Goal: Check status: Check status

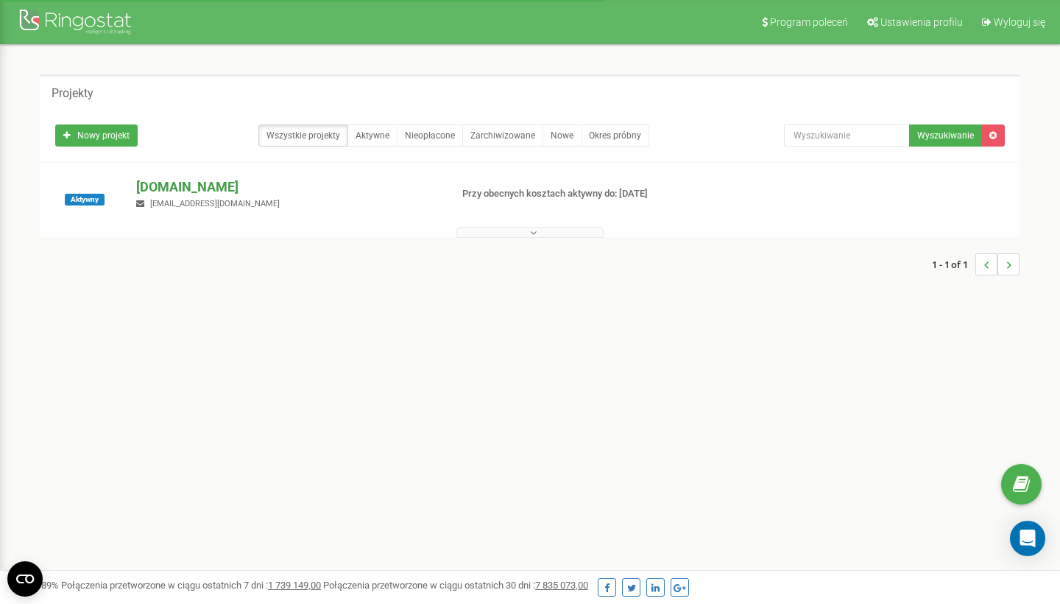
click at [158, 187] on p "[DOMAIN_NAME]" at bounding box center [287, 186] width 302 height 19
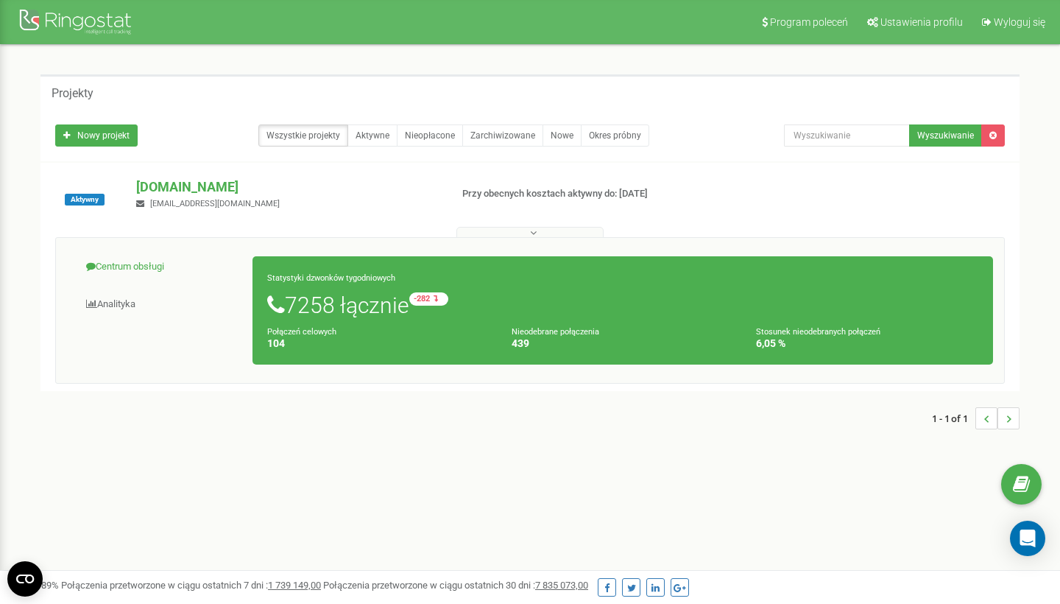
click at [133, 264] on link "Centrum obsługi" at bounding box center [160, 267] width 186 height 36
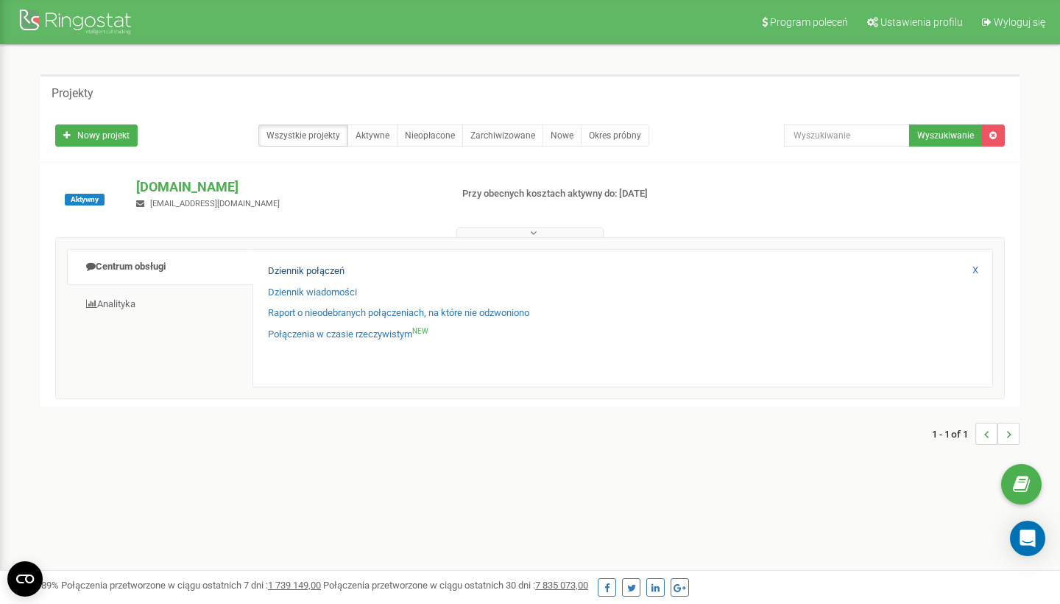
click at [286, 273] on link "Dziennik połączeń" at bounding box center [306, 271] width 77 height 14
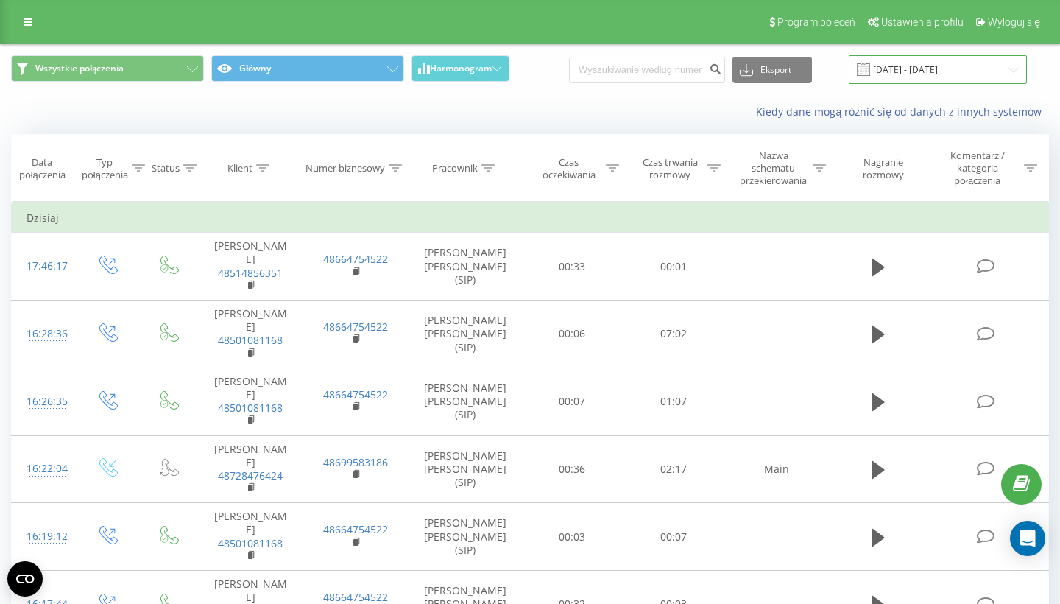
click at [959, 66] on input "19.08.2025 - 19.09.2025" at bounding box center [938, 69] width 178 height 29
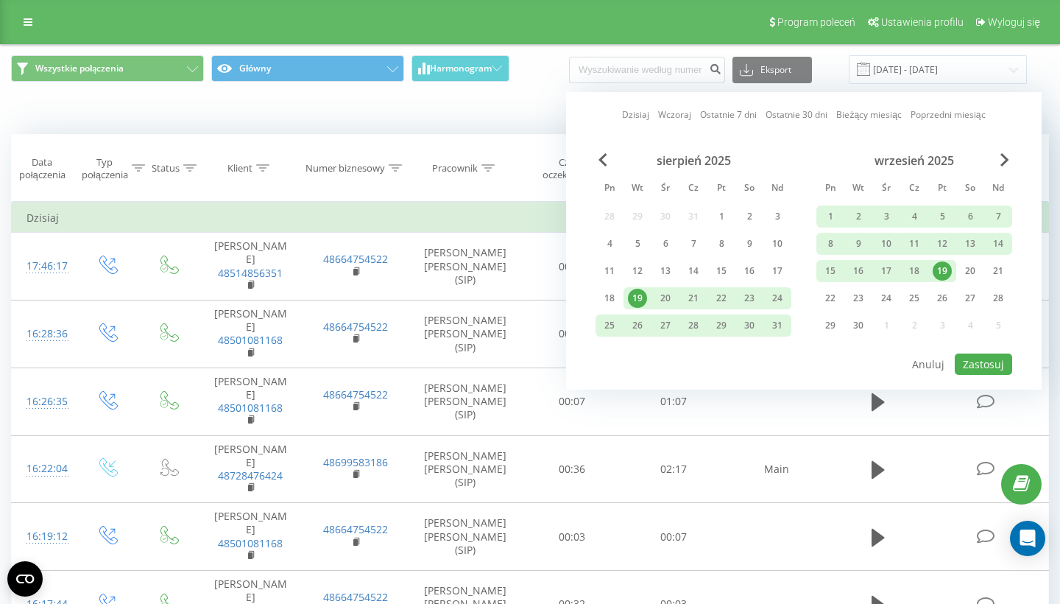
click at [937, 265] on div "19" at bounding box center [942, 270] width 19 height 19
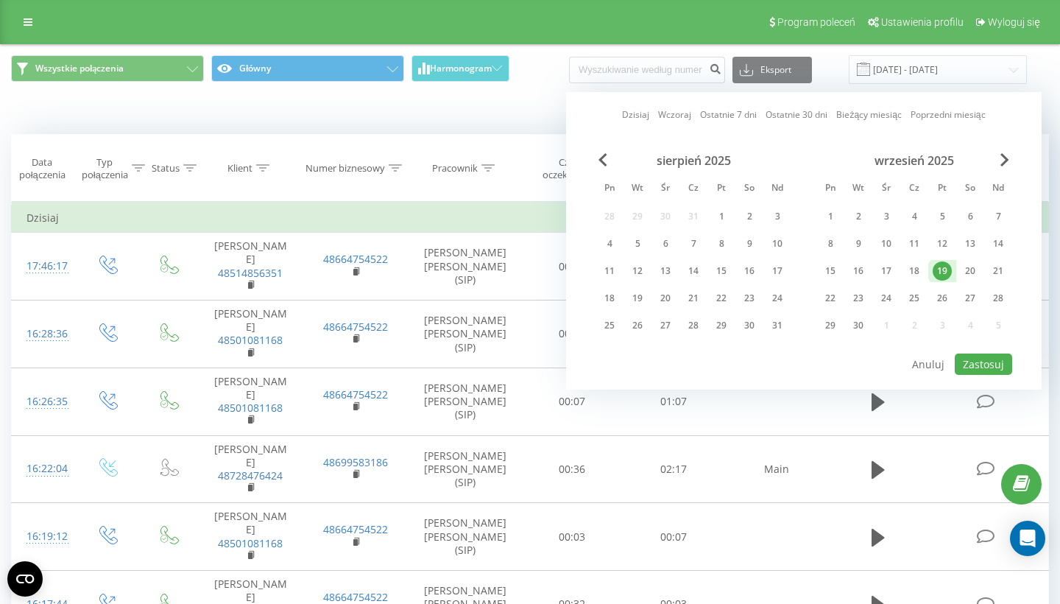
click at [971, 354] on button "Zastosuj" at bounding box center [983, 363] width 57 height 21
type input "19.09.2025 - 19.09.2025"
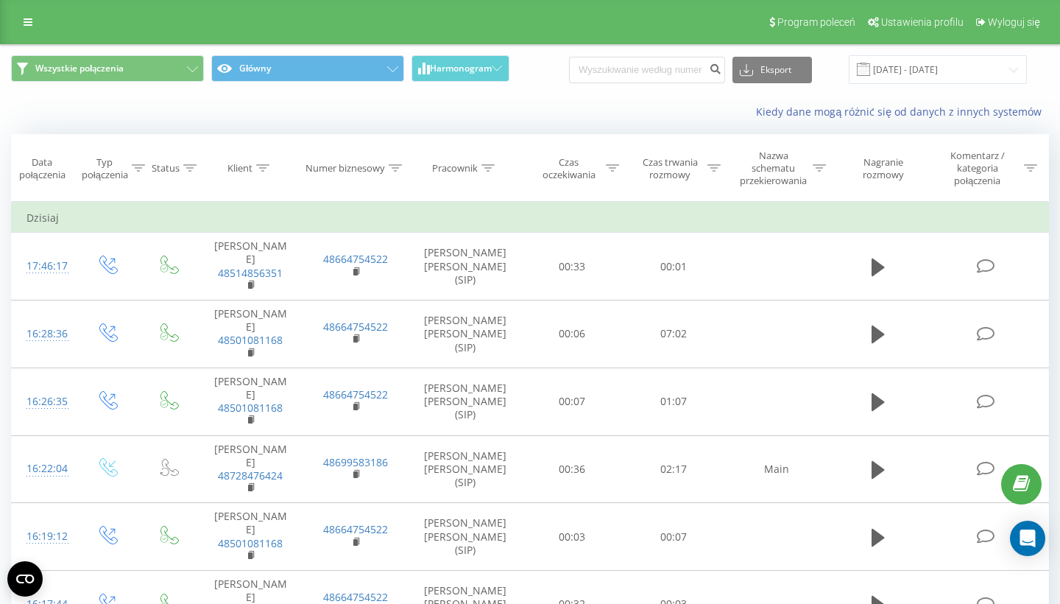
click at [714, 166] on icon at bounding box center [714, 167] width 13 height 7
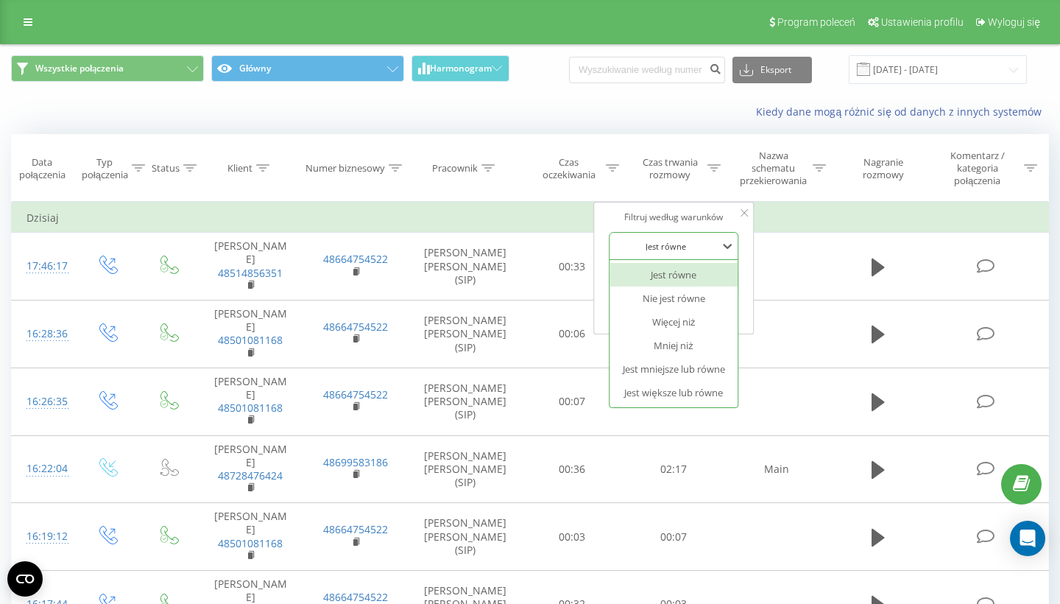
drag, startPoint x: 685, startPoint y: 240, endPoint x: 685, endPoint y: 251, distance: 11.0
click at [685, 242] on div "Jest równe" at bounding box center [665, 246] width 105 height 8
click at [692, 390] on div "Jest większe lub równe" at bounding box center [674, 393] width 128 height 24
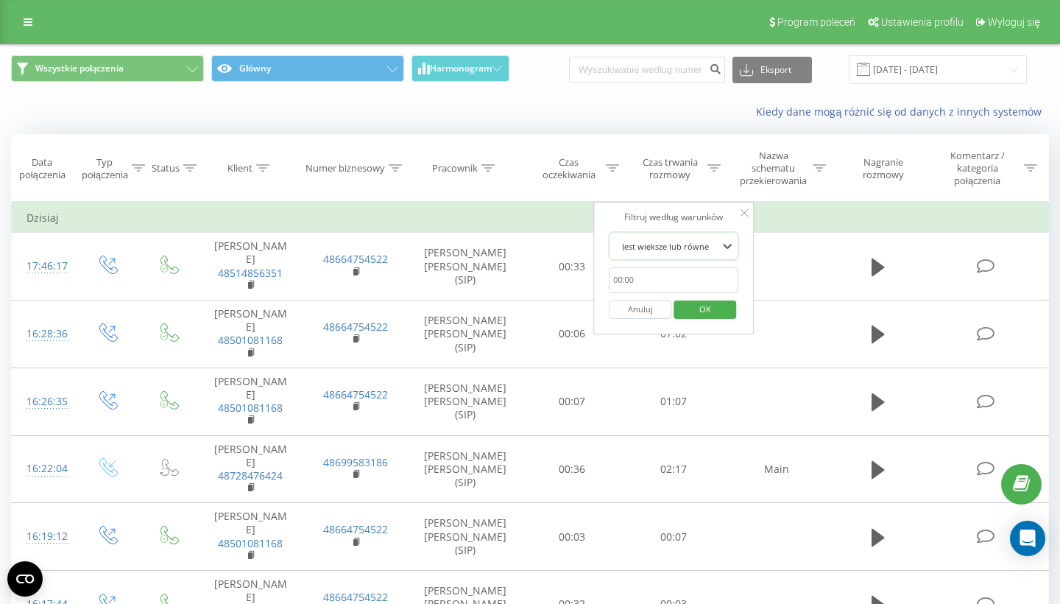
click at [657, 282] on input "text" at bounding box center [674, 280] width 130 height 26
type input "00:20"
click at [690, 308] on span "OK" at bounding box center [705, 308] width 41 height 23
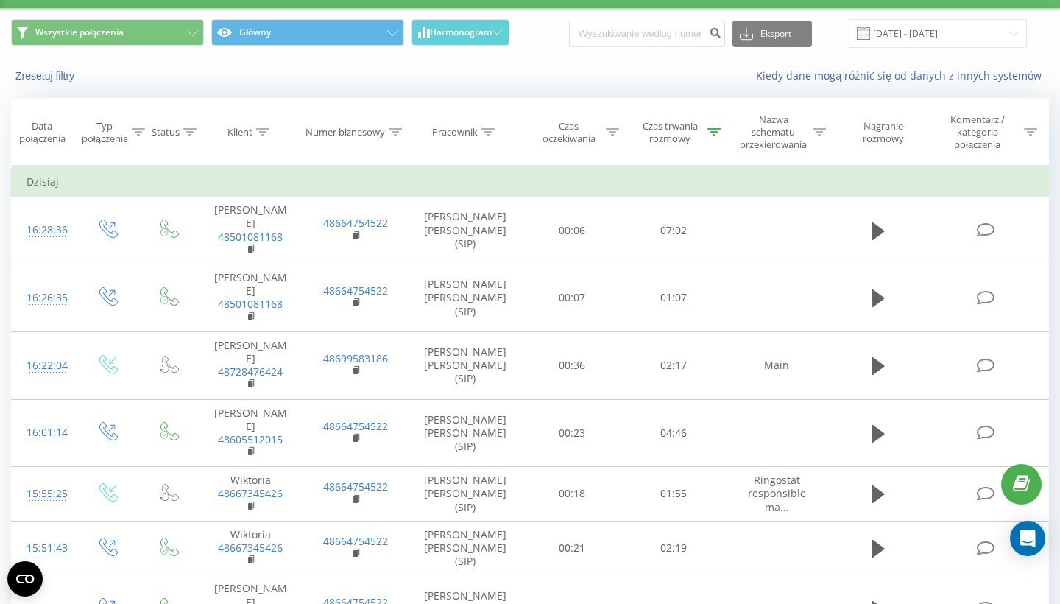
scroll to position [1173, 0]
